Goal: Task Accomplishment & Management: Use online tool/utility

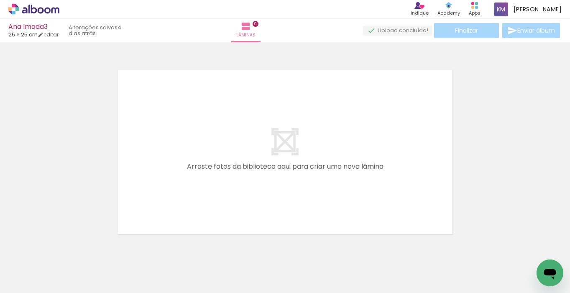
scroll to position [10, 0]
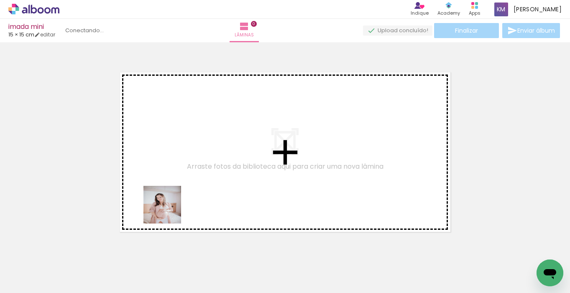
drag, startPoint x: 91, startPoint y: 258, endPoint x: 175, endPoint y: 208, distance: 97.7
click at [175, 208] on quentale-workspace at bounding box center [285, 146] width 570 height 293
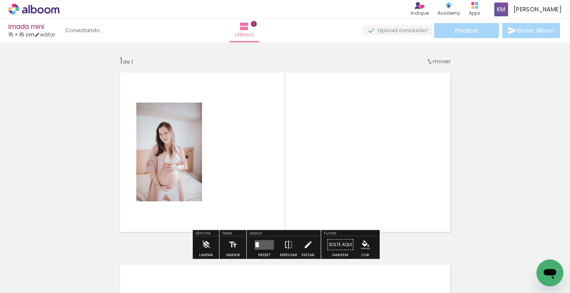
scroll to position [10, 0]
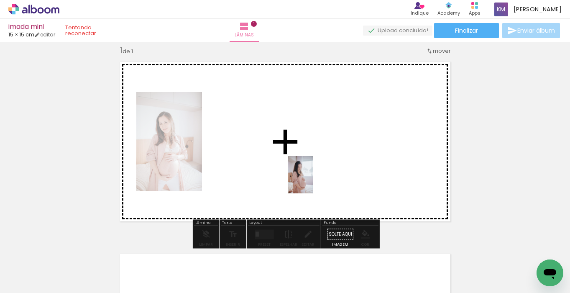
drag, startPoint x: 181, startPoint y: 258, endPoint x: 313, endPoint y: 181, distance: 152.7
click at [313, 181] on quentale-workspace at bounding box center [285, 146] width 570 height 293
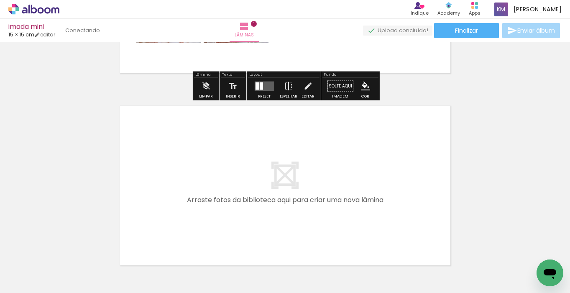
scroll to position [165, 0]
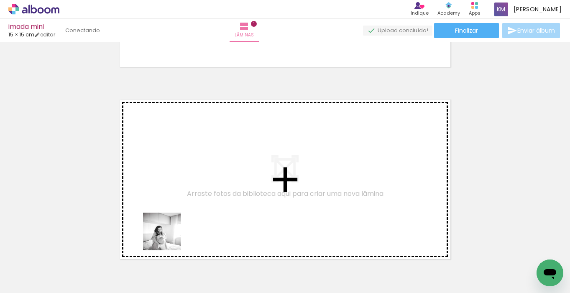
drag, startPoint x: 140, startPoint y: 267, endPoint x: 168, endPoint y: 236, distance: 42.0
click at [168, 236] on quentale-workspace at bounding box center [285, 146] width 570 height 293
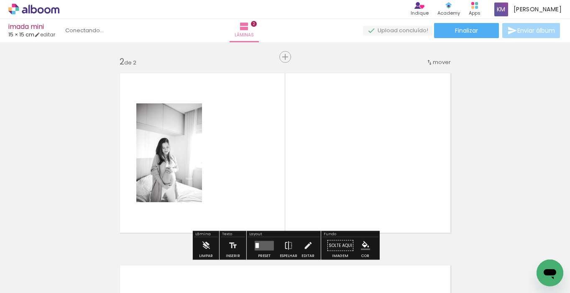
scroll to position [202, 0]
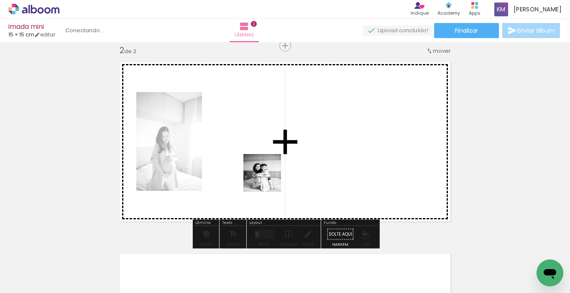
drag, startPoint x: 229, startPoint y: 270, endPoint x: 270, endPoint y: 177, distance: 102.5
click at [270, 177] on quentale-workspace at bounding box center [285, 146] width 570 height 293
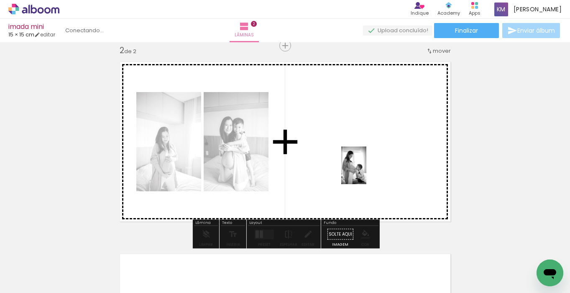
drag, startPoint x: 329, startPoint y: 256, endPoint x: 366, endPoint y: 171, distance: 92.3
click at [366, 171] on quentale-workspace at bounding box center [285, 146] width 570 height 293
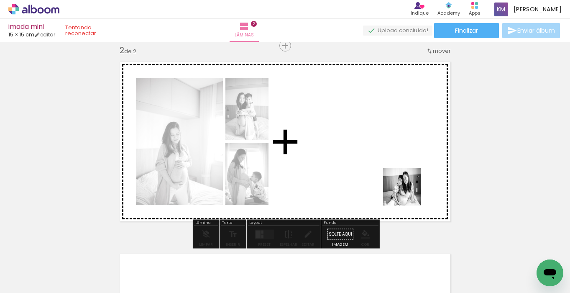
drag, startPoint x: 421, startPoint y: 255, endPoint x: 405, endPoint y: 145, distance: 110.7
click at [405, 145] on quentale-workspace at bounding box center [285, 146] width 570 height 293
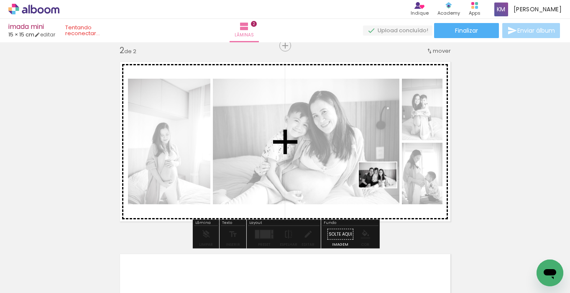
drag, startPoint x: 464, startPoint y: 262, endPoint x: 384, endPoint y: 187, distance: 110.3
click at [384, 187] on quentale-workspace at bounding box center [285, 146] width 570 height 293
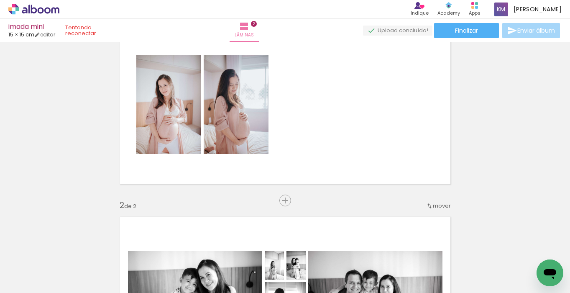
scroll to position [46, 0]
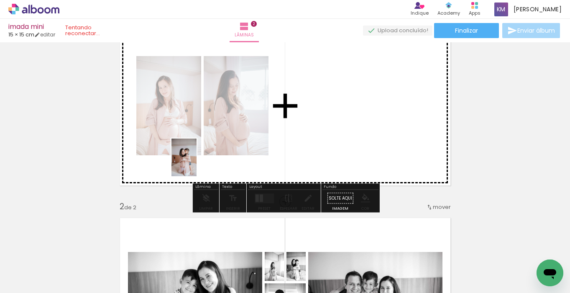
drag, startPoint x: 72, startPoint y: 254, endPoint x: 196, endPoint y: 163, distance: 153.7
click at [196, 163] on quentale-workspace at bounding box center [285, 146] width 570 height 293
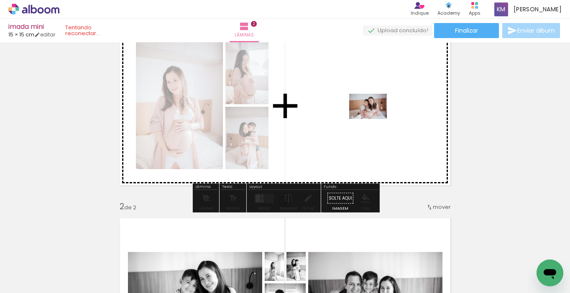
drag, startPoint x: 166, startPoint y: 266, endPoint x: 374, endPoint y: 119, distance: 254.9
click at [374, 119] on quentale-workspace at bounding box center [285, 146] width 570 height 293
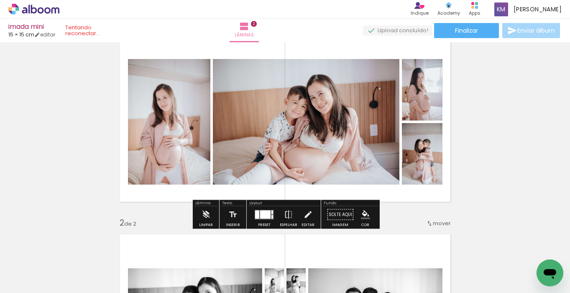
scroll to position [13, 0]
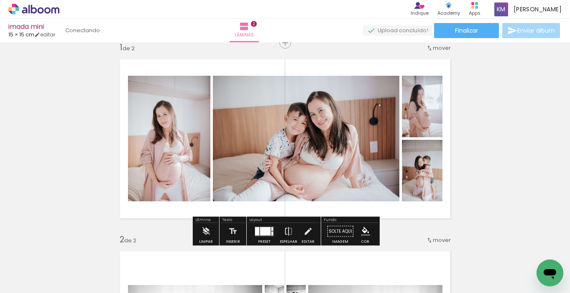
click at [264, 232] on div at bounding box center [265, 231] width 10 height 8
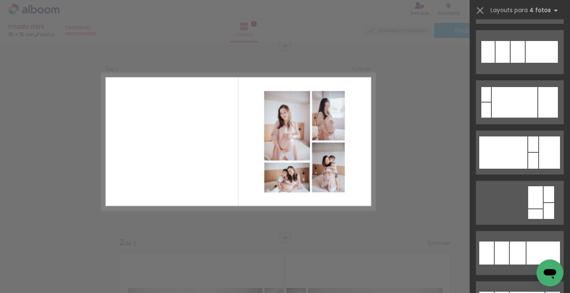
scroll to position [360, 0]
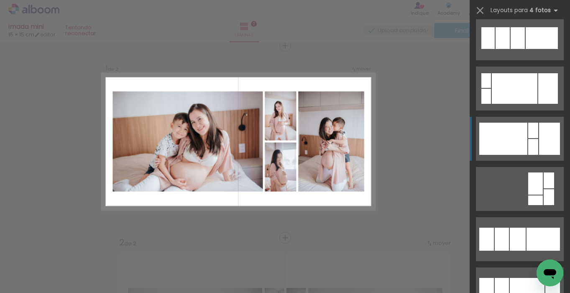
click at [515, 145] on div at bounding box center [503, 138] width 48 height 32
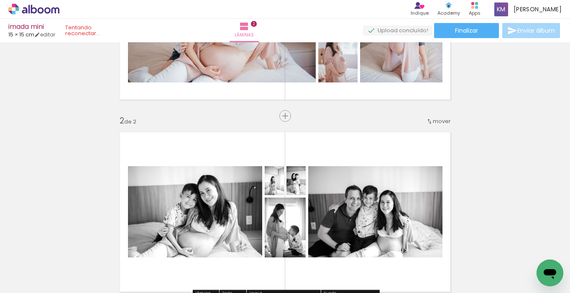
scroll to position [136, 0]
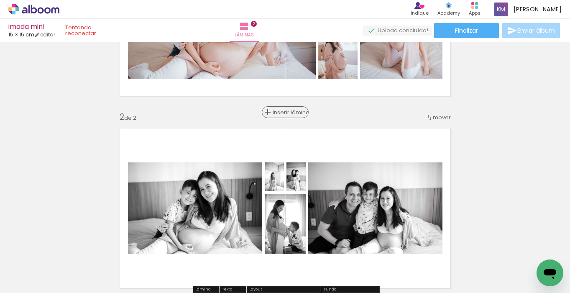
click at [284, 112] on span "Inserir lâmina" at bounding box center [289, 112] width 33 height 5
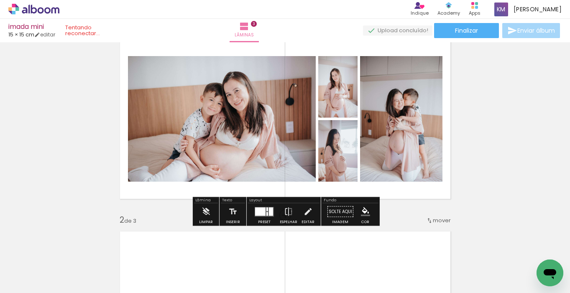
scroll to position [0, 0]
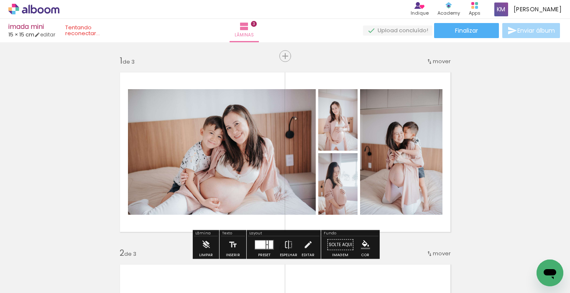
click at [284, 57] on span "Inserir lâmina" at bounding box center [289, 55] width 33 height 5
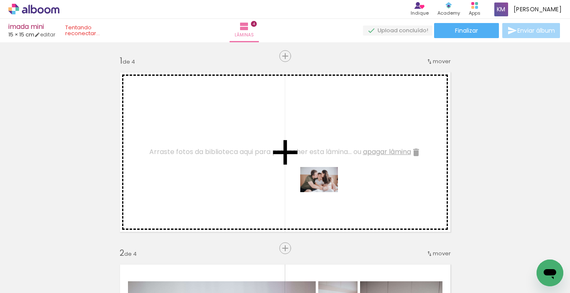
drag, startPoint x: 346, startPoint y: 259, endPoint x: 325, endPoint y: 192, distance: 70.1
click at [325, 192] on quentale-workspace at bounding box center [285, 146] width 570 height 293
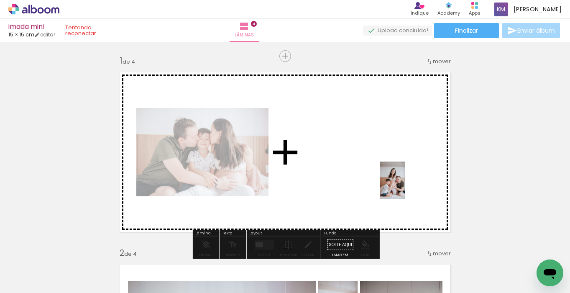
drag, startPoint x: 487, startPoint y: 261, endPoint x: 405, endPoint y: 186, distance: 110.9
click at [405, 186] on quentale-workspace at bounding box center [285, 146] width 570 height 293
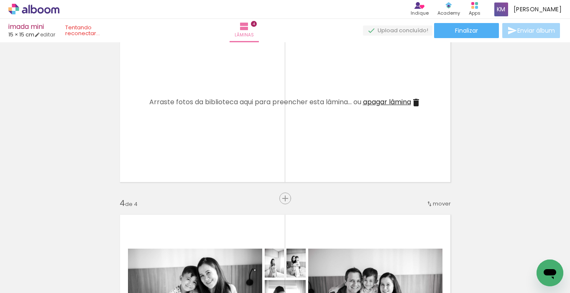
scroll to position [431, 0]
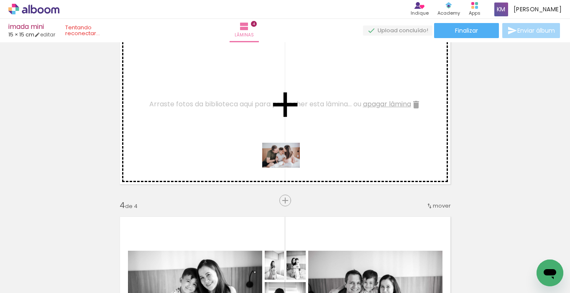
drag, startPoint x: 302, startPoint y: 263, endPoint x: 287, endPoint y: 168, distance: 96.5
click at [287, 168] on quentale-workspace at bounding box center [285, 146] width 570 height 293
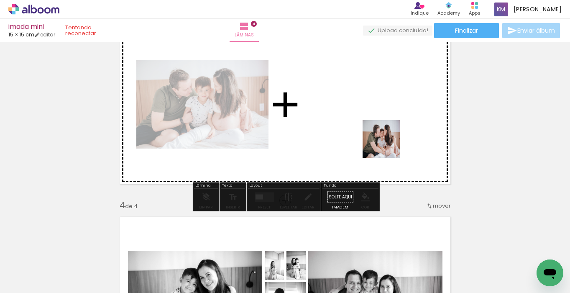
drag, startPoint x: 400, startPoint y: 264, endPoint x: 389, endPoint y: 119, distance: 145.4
click at [389, 119] on quentale-workspace at bounding box center [285, 146] width 570 height 293
